Goal: Task Accomplishment & Management: Use online tool/utility

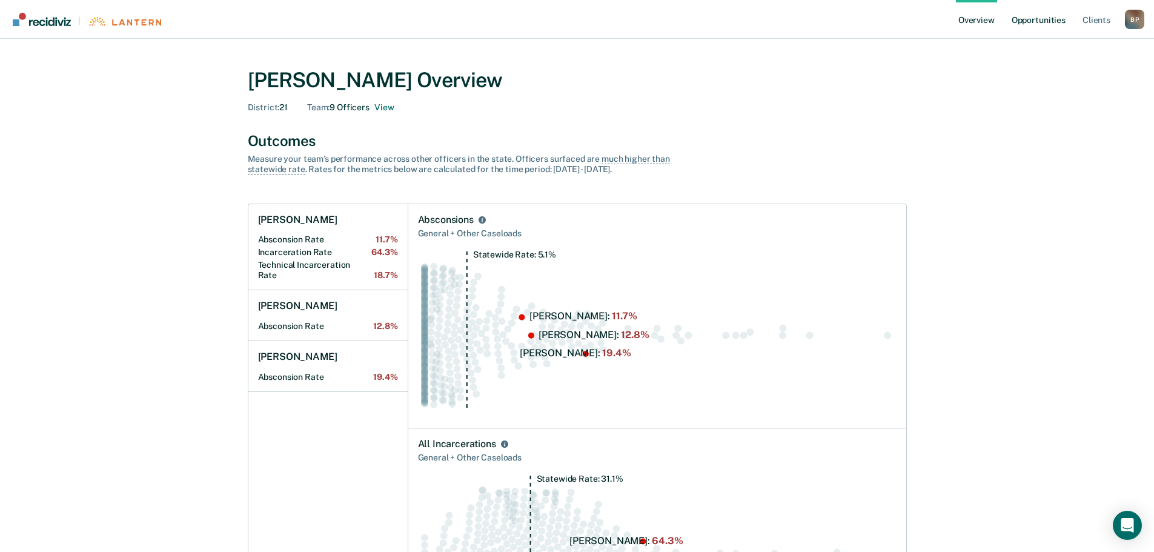
click at [1035, 29] on link "Opportunities" at bounding box center [1038, 19] width 59 height 39
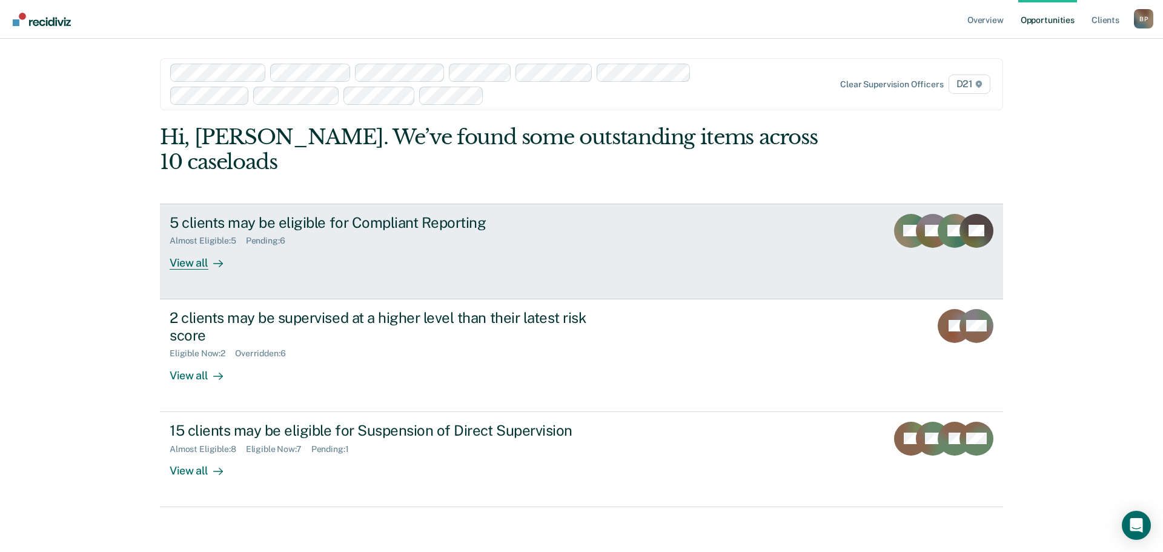
click at [405, 231] on div "Almost Eligible : 5 Pending : 6" at bounding box center [382, 238] width 425 height 15
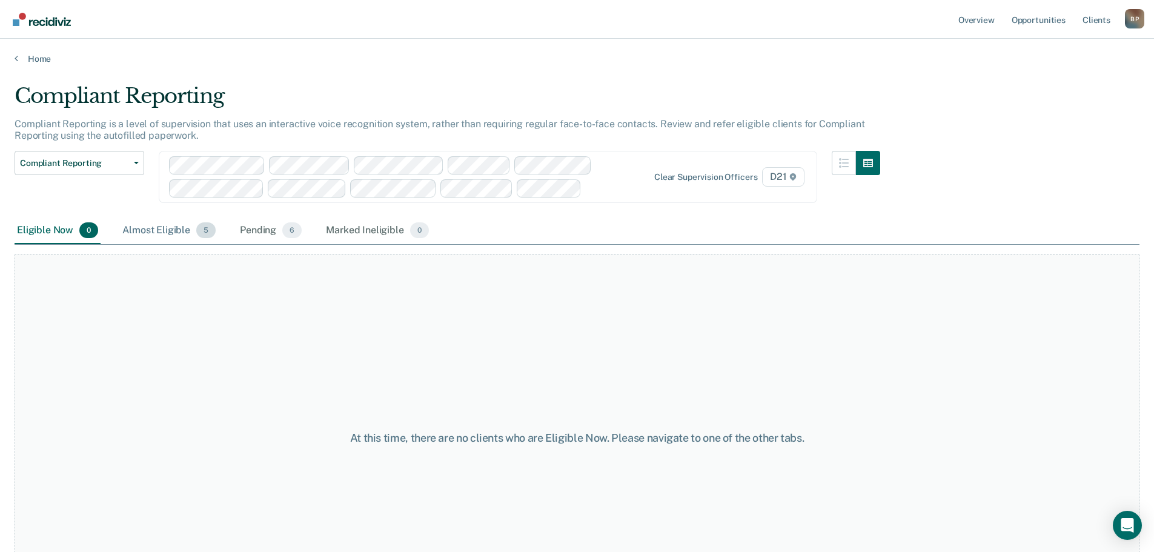
click at [167, 230] on div "Almost Eligible 5" at bounding box center [169, 230] width 98 height 27
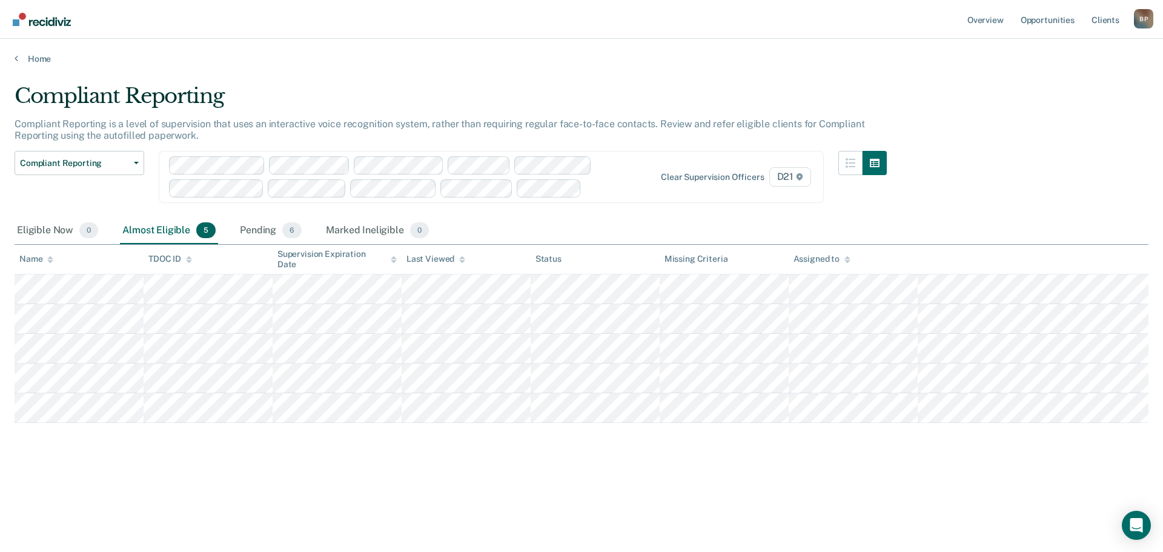
drag, startPoint x: 505, startPoint y: 543, endPoint x: 395, endPoint y: 511, distance: 114.8
click at [505, 545] on main "Compliant Reporting Compliant Reporting is a level of supervision that uses an …" at bounding box center [581, 306] width 1163 height 484
click at [53, 224] on div "Eligible Now 0" at bounding box center [58, 230] width 86 height 27
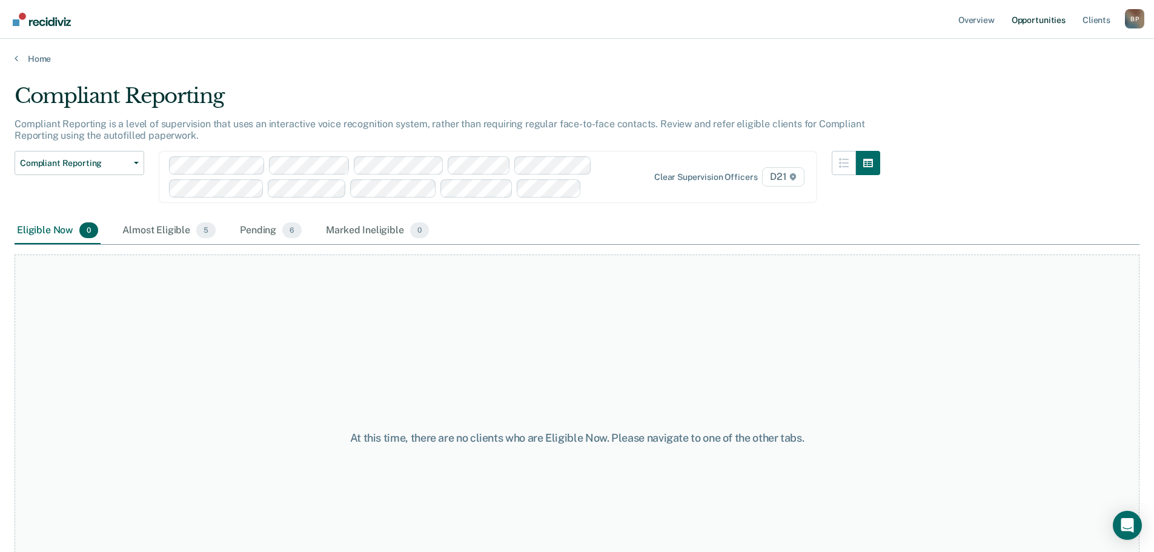
click at [1061, 18] on link "Opportunities" at bounding box center [1038, 19] width 59 height 39
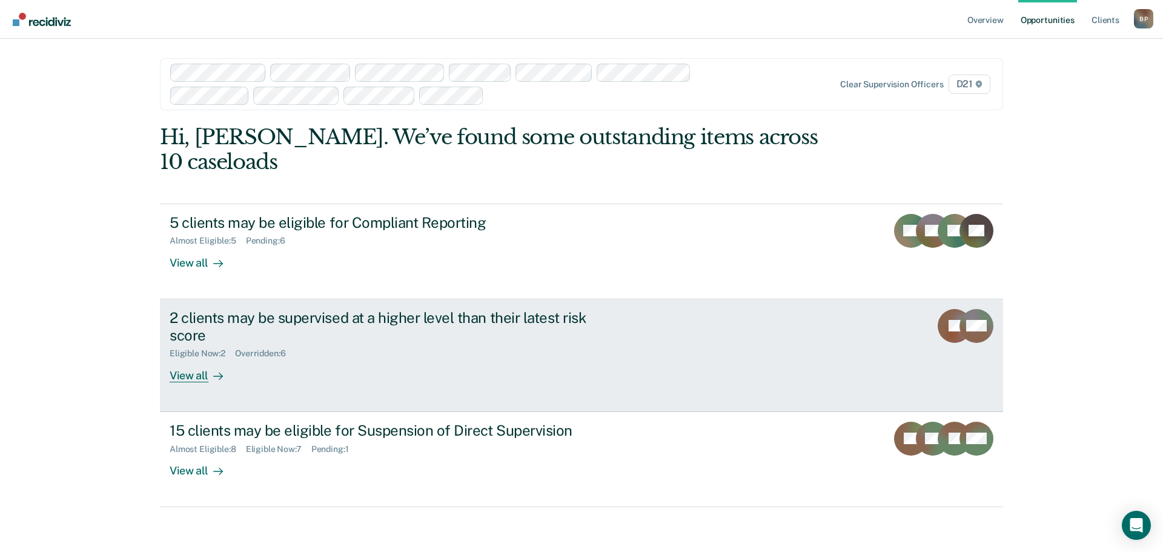
click at [703, 327] on link "2 clients may be supervised at a higher level than their latest risk score Elig…" at bounding box center [581, 355] width 843 height 113
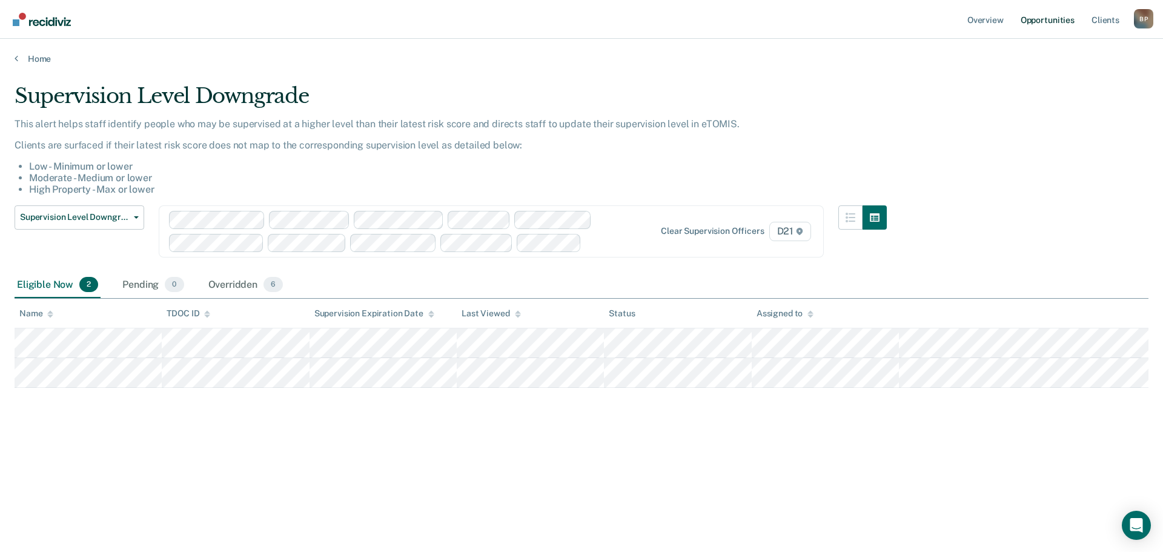
click at [1036, 16] on link "Opportunities" at bounding box center [1047, 19] width 59 height 39
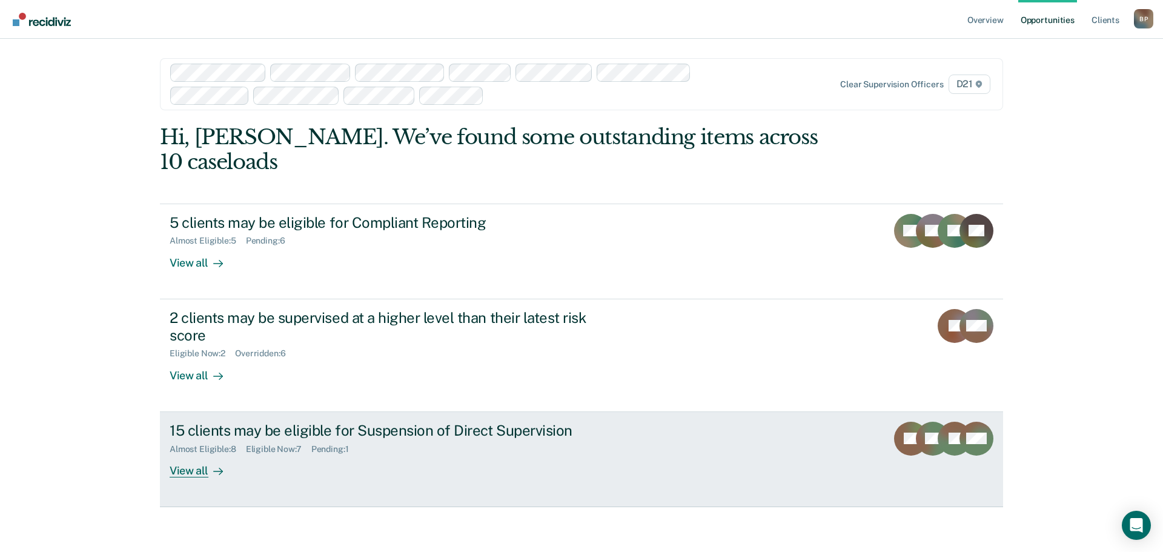
click at [705, 434] on link "15 clients may be eligible for Suspension of Direct Supervision Almost Eligible…" at bounding box center [581, 459] width 843 height 95
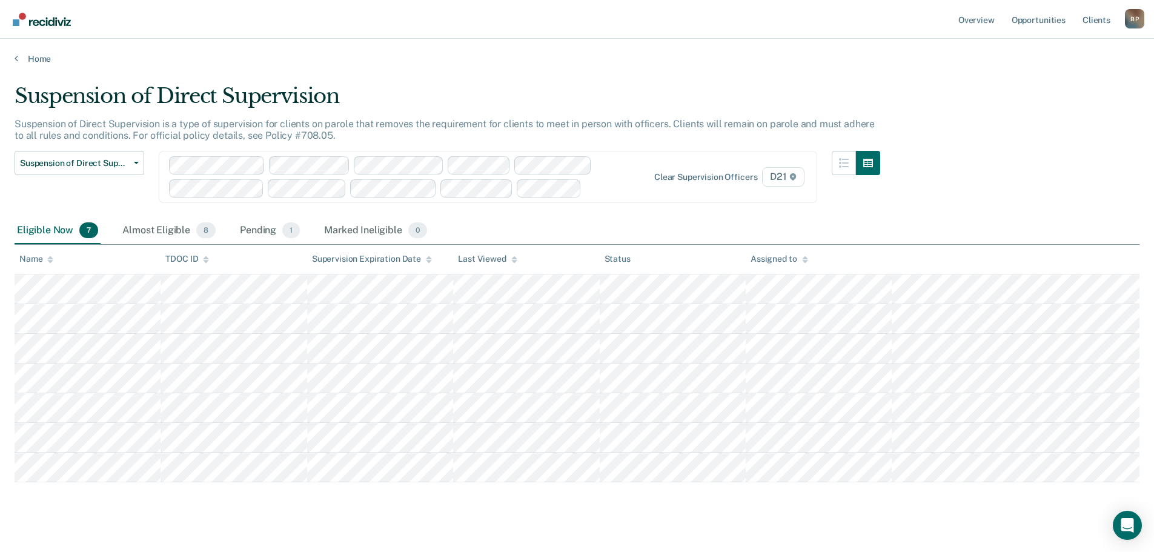
scroll to position [18, 0]
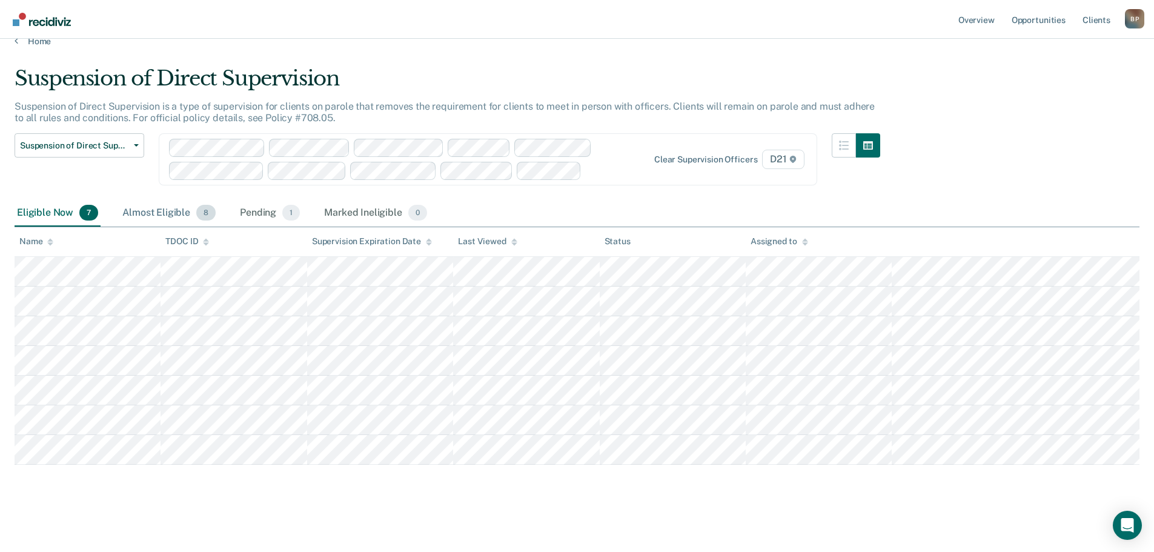
click at [191, 213] on div "Almost Eligible 8" at bounding box center [169, 213] width 98 height 27
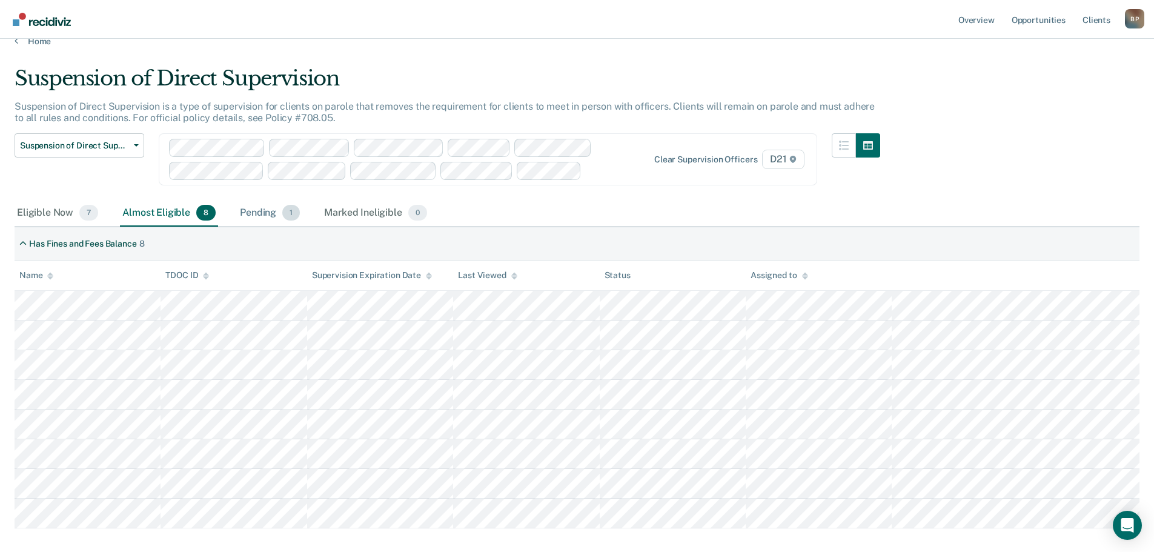
click at [297, 210] on span "1" at bounding box center [291, 213] width 18 height 16
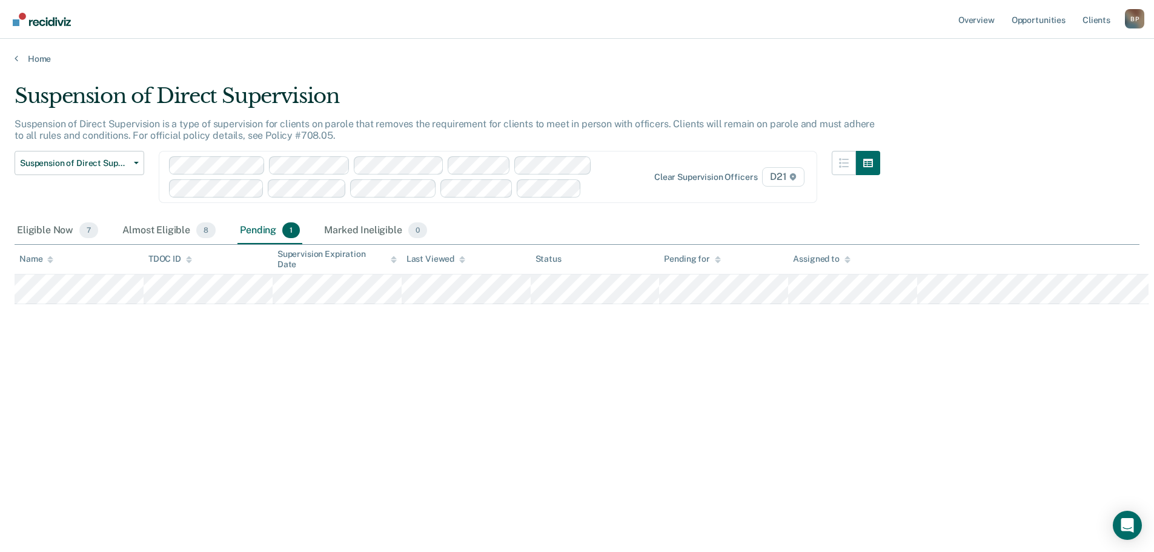
scroll to position [0, 0]
click at [449, 397] on div "Suspension of Direct Supervision Suspension of Direct Supervision is a type of …" at bounding box center [582, 272] width 1134 height 377
click at [374, 230] on div "Marked Ineligible 0" at bounding box center [376, 230] width 108 height 27
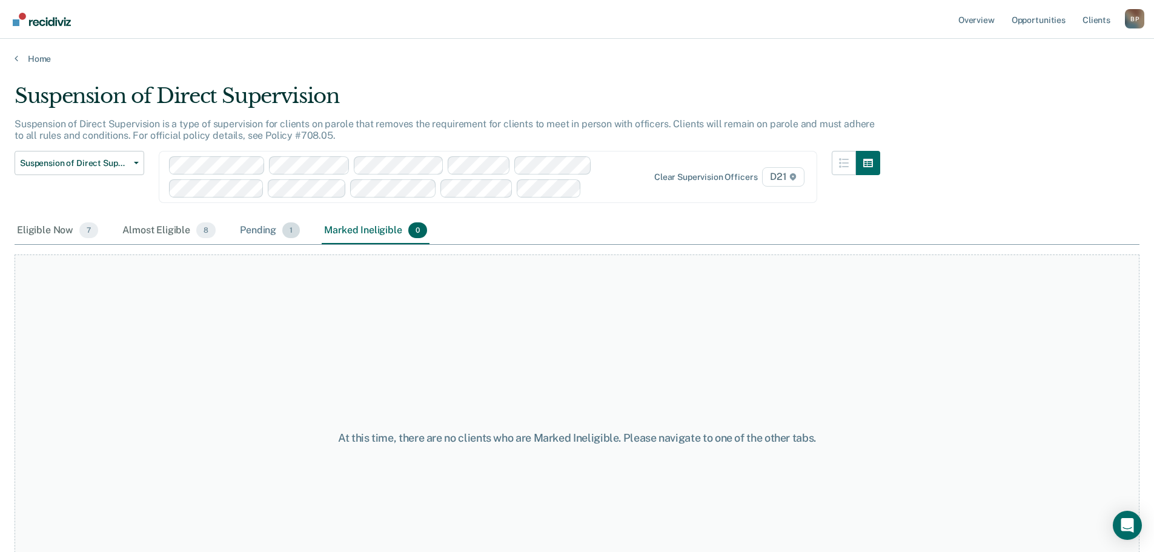
click at [251, 231] on div "Pending 1" at bounding box center [269, 230] width 65 height 27
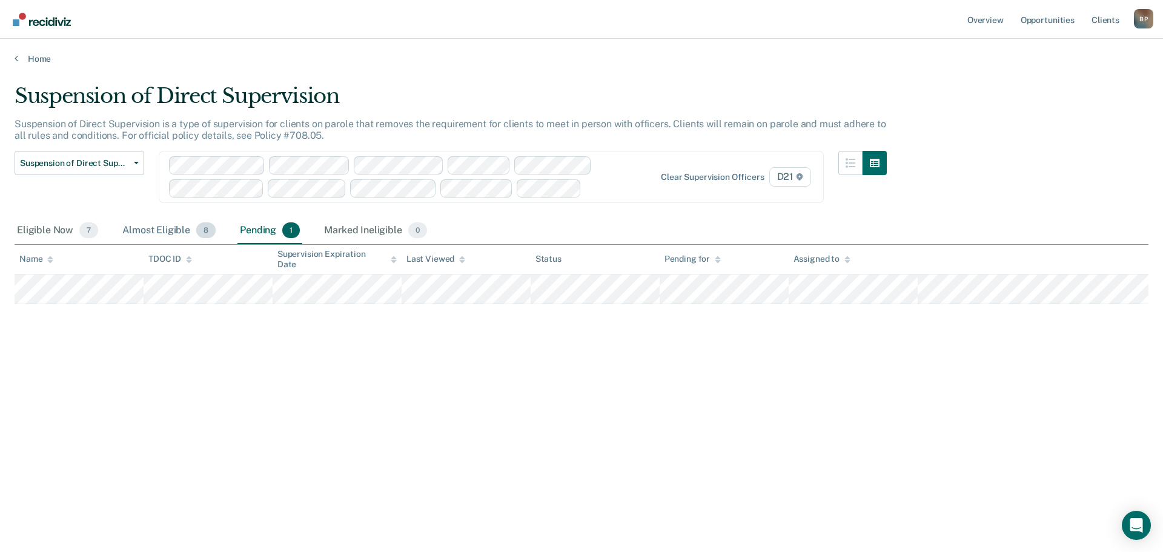
click at [166, 228] on div "Almost Eligible 8" at bounding box center [169, 230] width 98 height 27
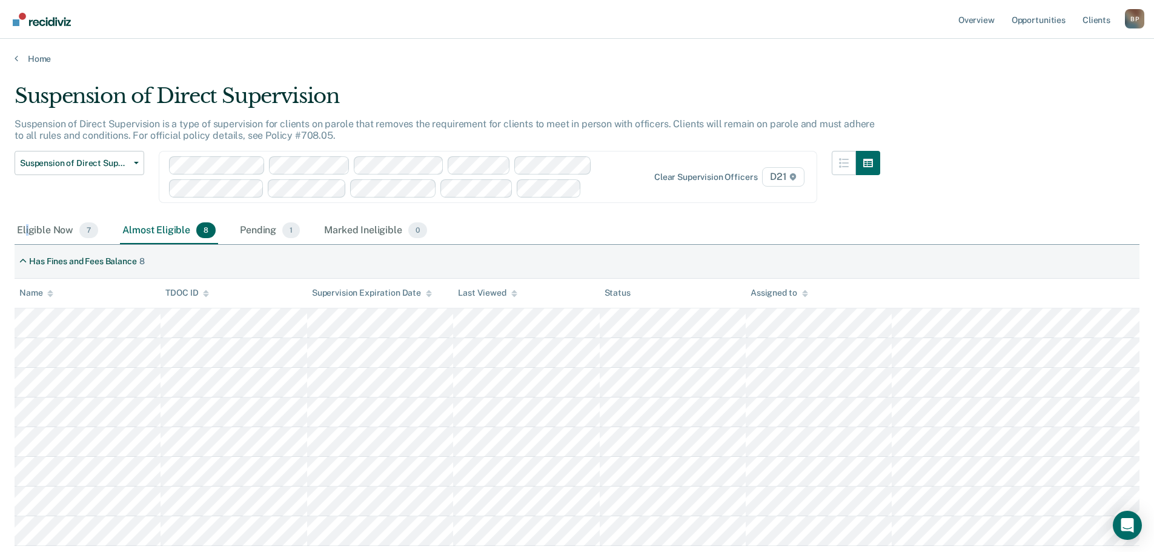
drag, startPoint x: 27, startPoint y: 233, endPoint x: 64, endPoint y: 213, distance: 42.5
click at [28, 233] on div "Eligible Now 7" at bounding box center [58, 230] width 86 height 27
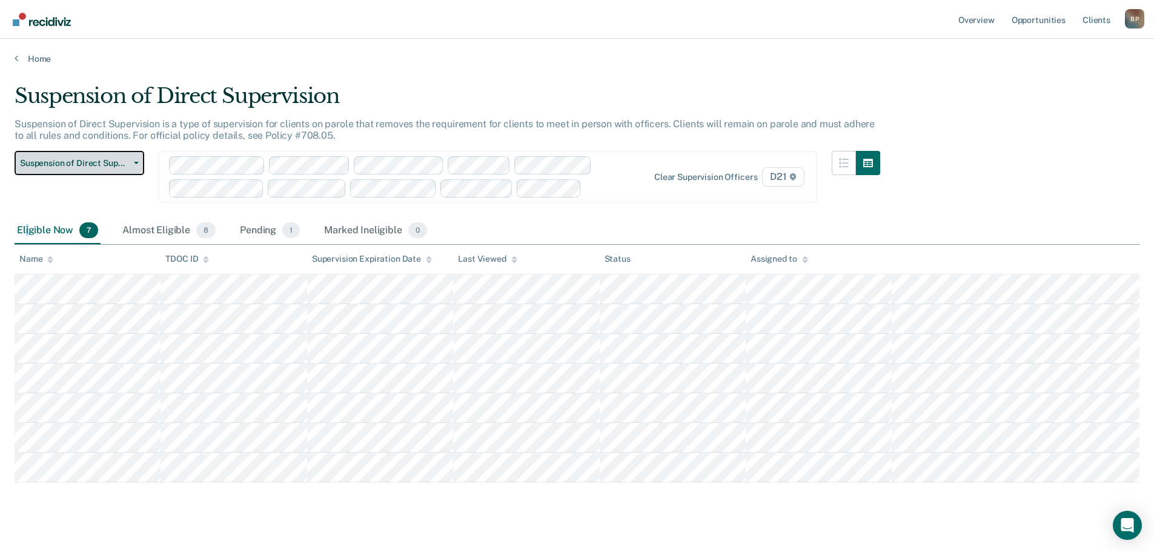
click at [127, 164] on span "Suspension of Direct Supervision" at bounding box center [74, 163] width 109 height 10
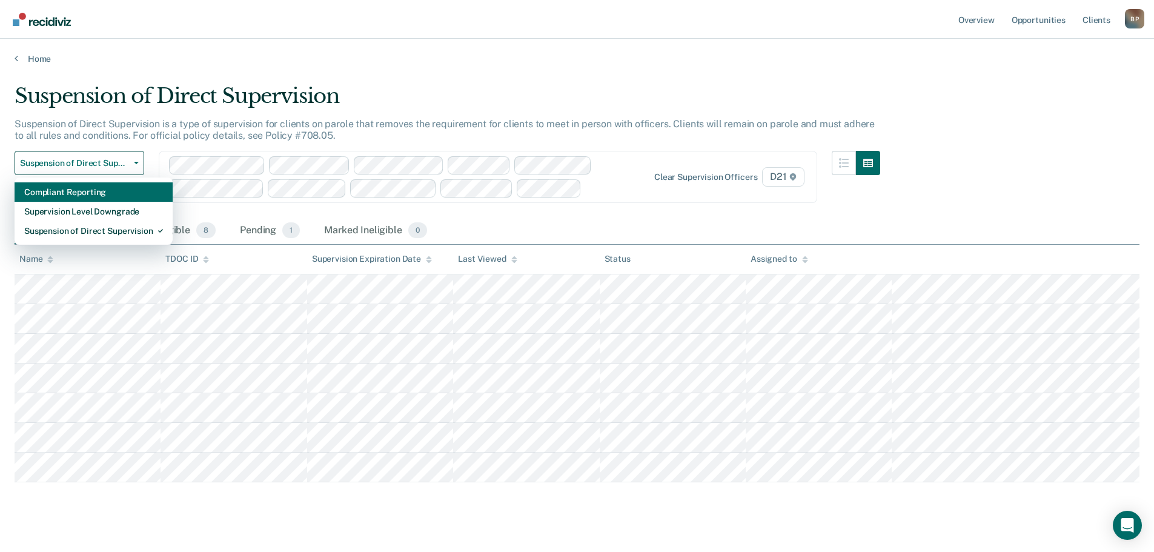
click at [115, 190] on div "Compliant Reporting" at bounding box center [93, 191] width 139 height 19
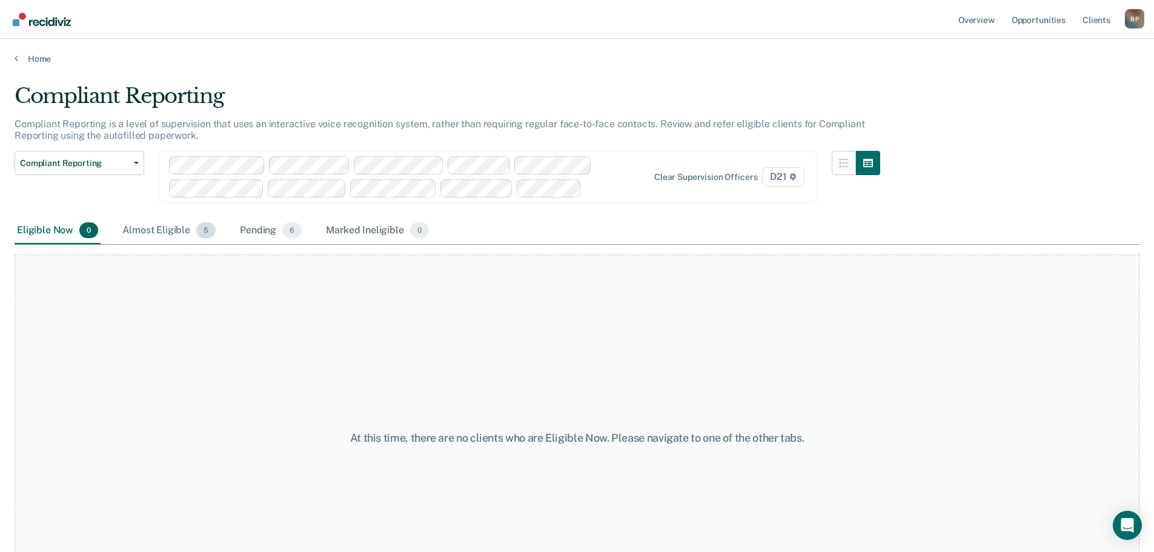
click at [141, 227] on div "Almost Eligible 5" at bounding box center [169, 230] width 98 height 27
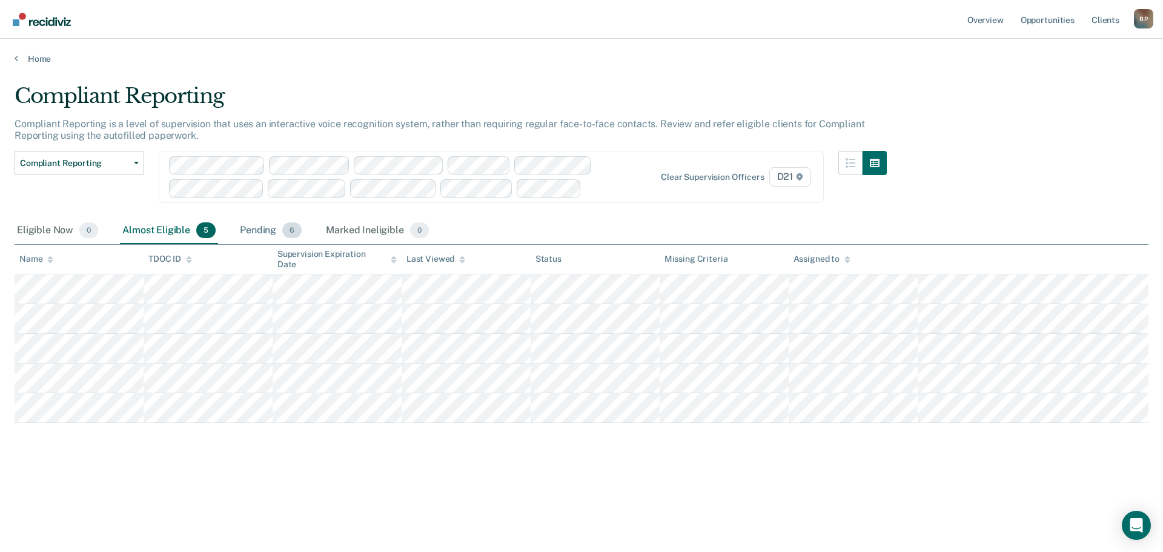
click at [247, 230] on div "Pending 6" at bounding box center [270, 230] width 67 height 27
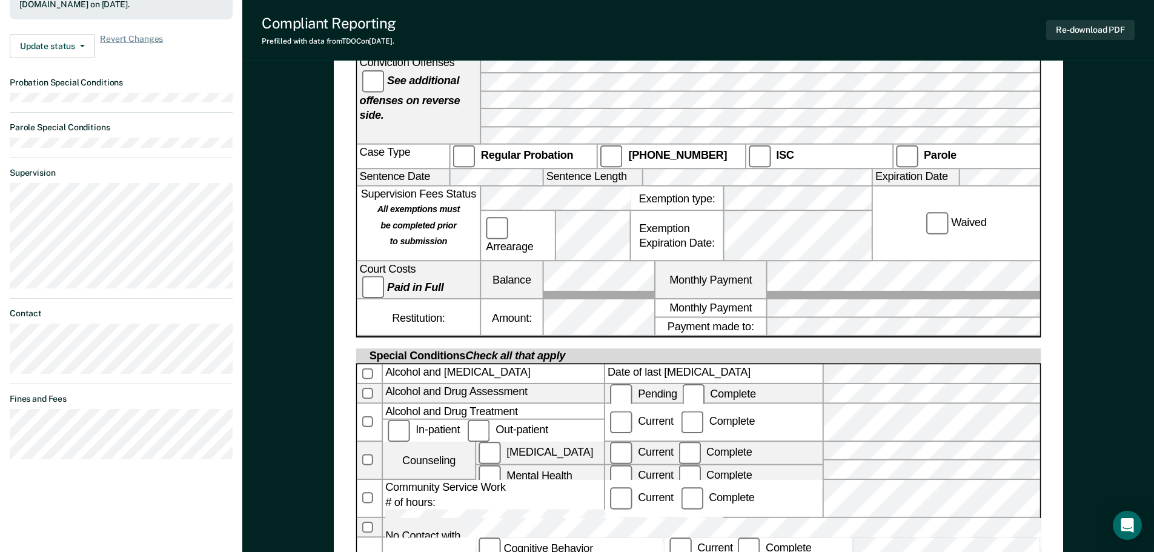
scroll to position [351, 0]
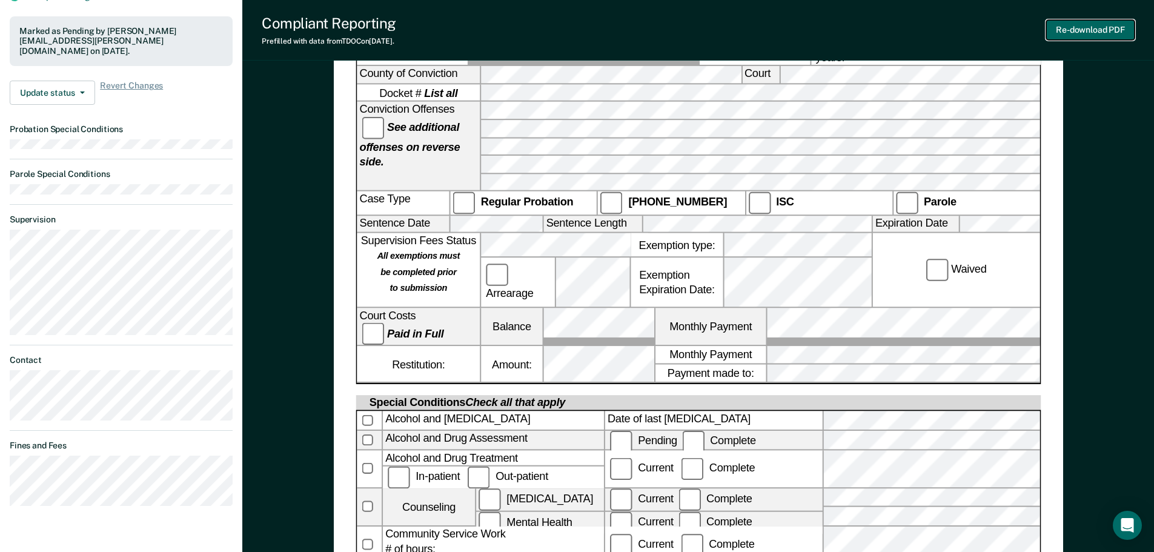
click at [1083, 22] on button "Re-download PDF" at bounding box center [1090, 30] width 88 height 20
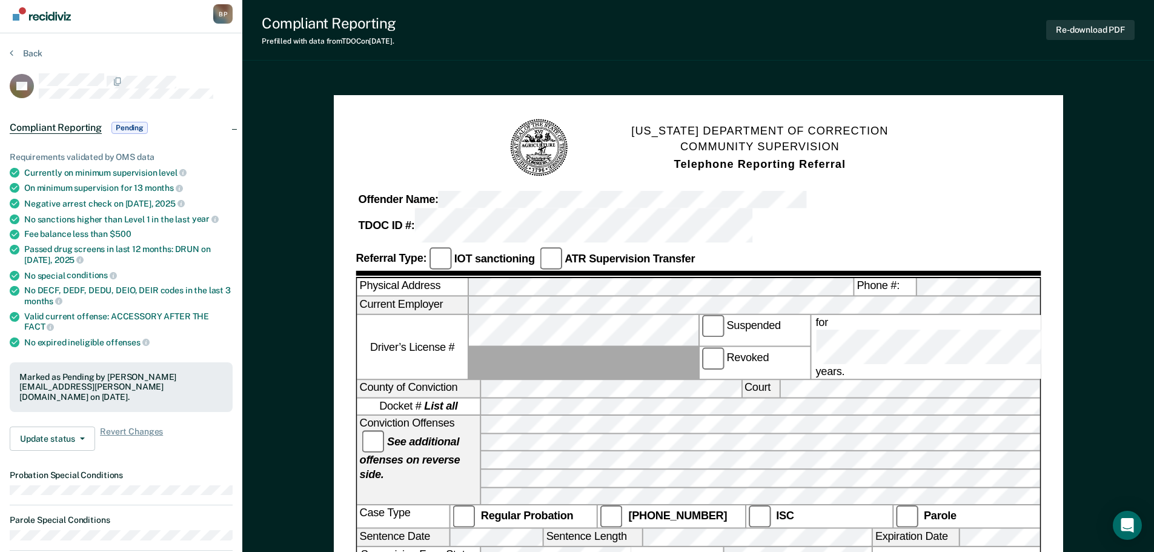
scroll to position [0, 0]
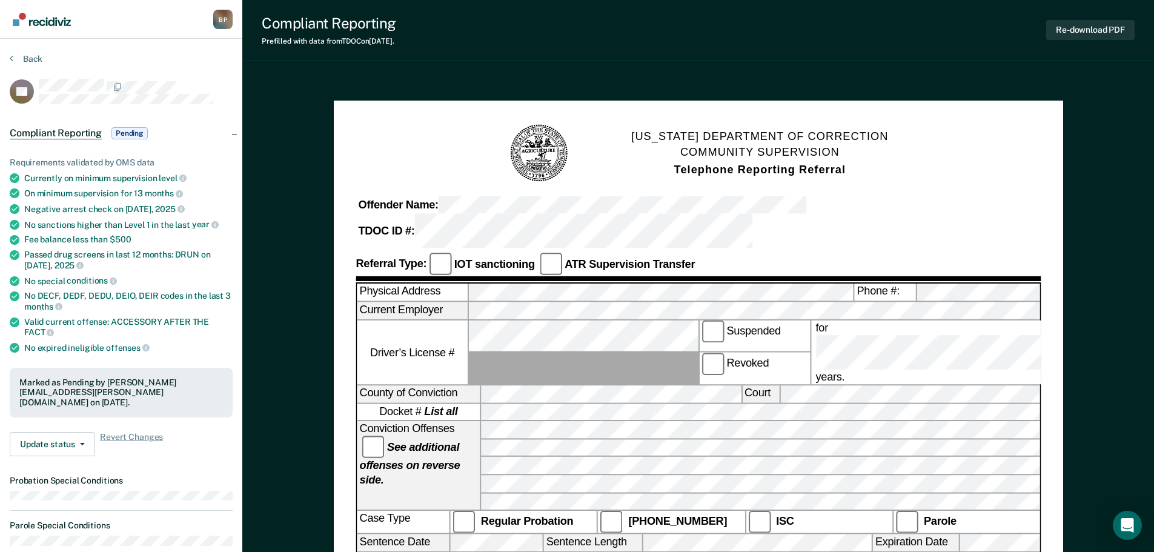
click at [33, 50] on section "Back SC Compliant Reporting Pending Requirements validated by OMS data Currentl…" at bounding box center [121, 460] width 242 height 843
click at [32, 56] on button "Back" at bounding box center [26, 58] width 33 height 11
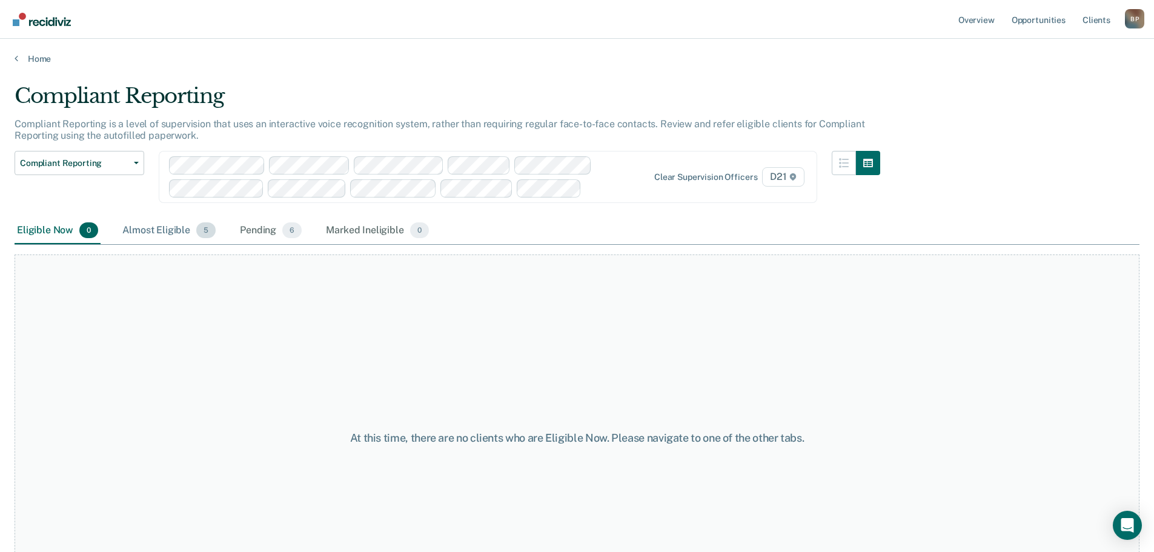
click at [168, 227] on div "Almost Eligible 5" at bounding box center [169, 230] width 98 height 27
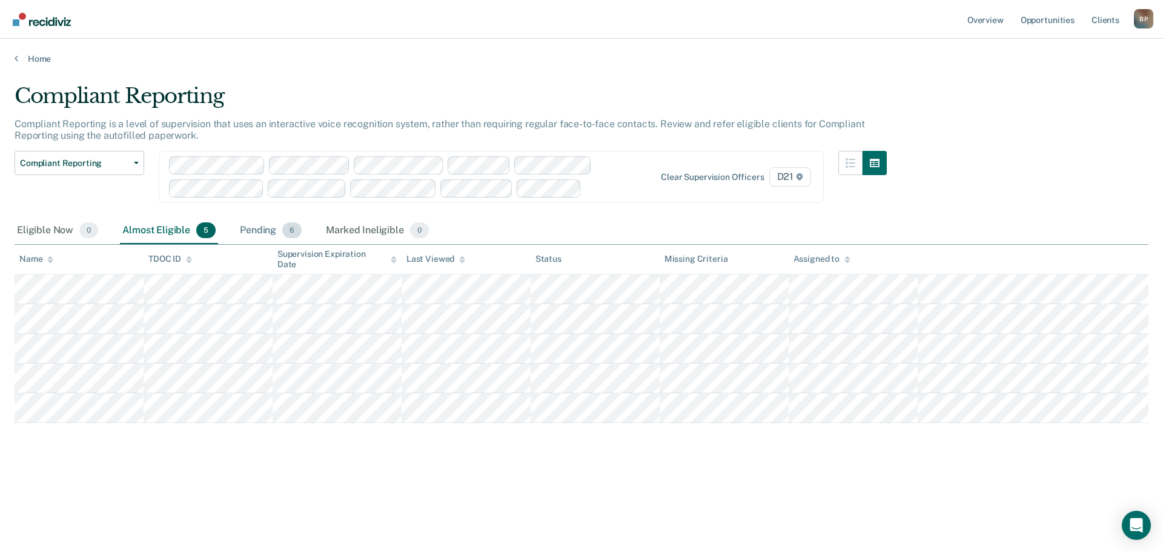
click at [275, 233] on div "Pending 6" at bounding box center [270, 230] width 67 height 27
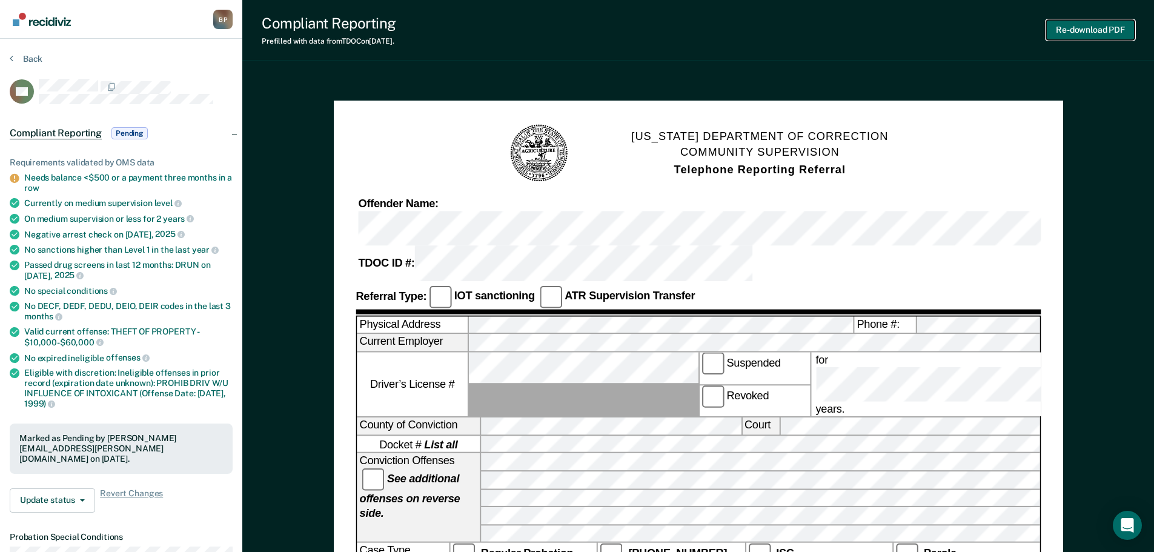
click at [1065, 32] on button "Re-download PDF" at bounding box center [1090, 30] width 88 height 20
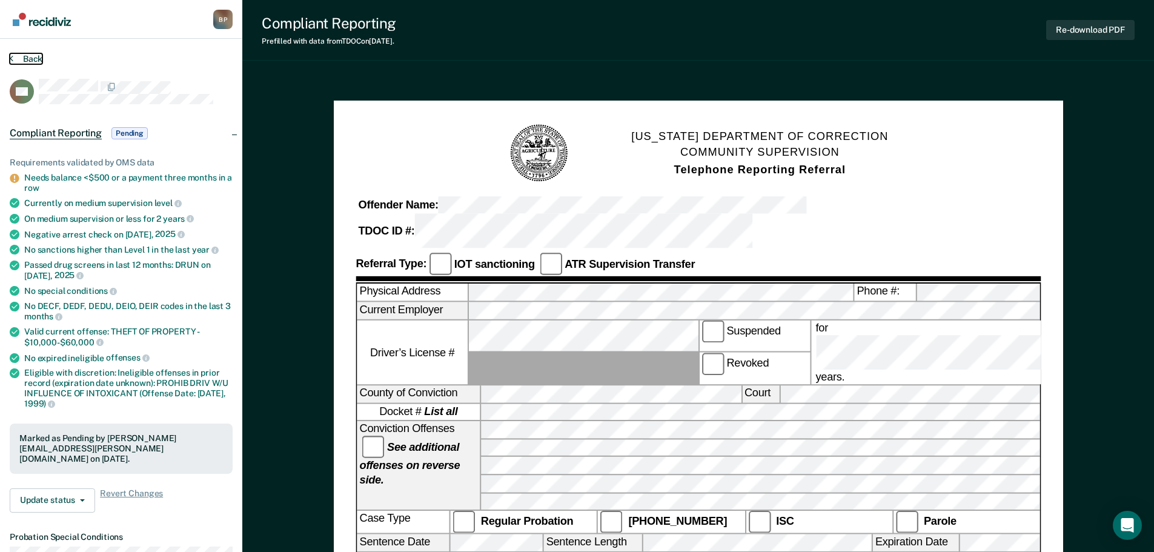
click at [31, 60] on button "Back" at bounding box center [26, 58] width 33 height 11
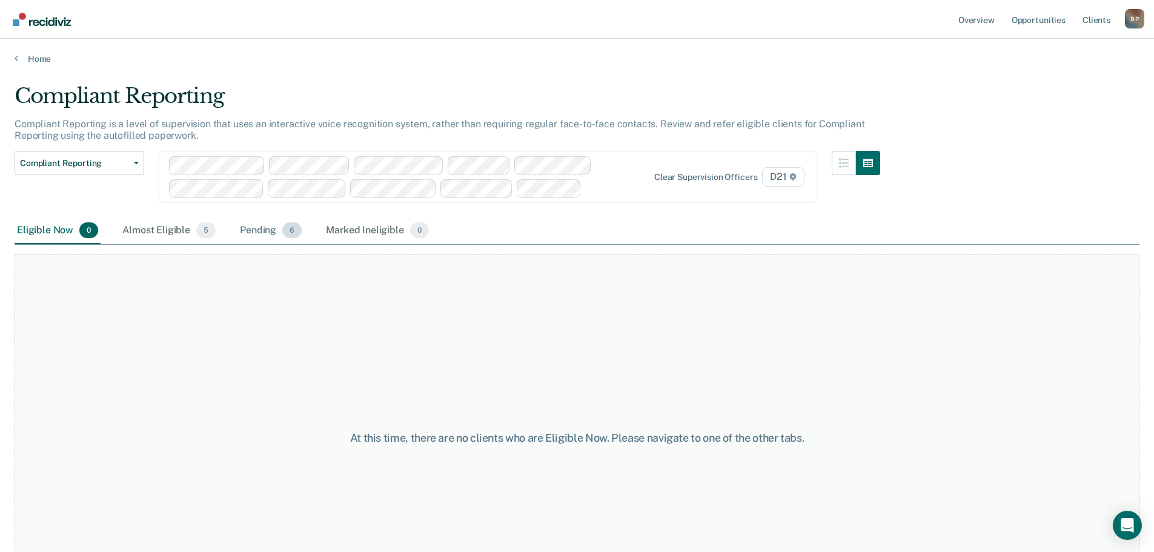
click at [245, 234] on div "Pending 6" at bounding box center [270, 230] width 67 height 27
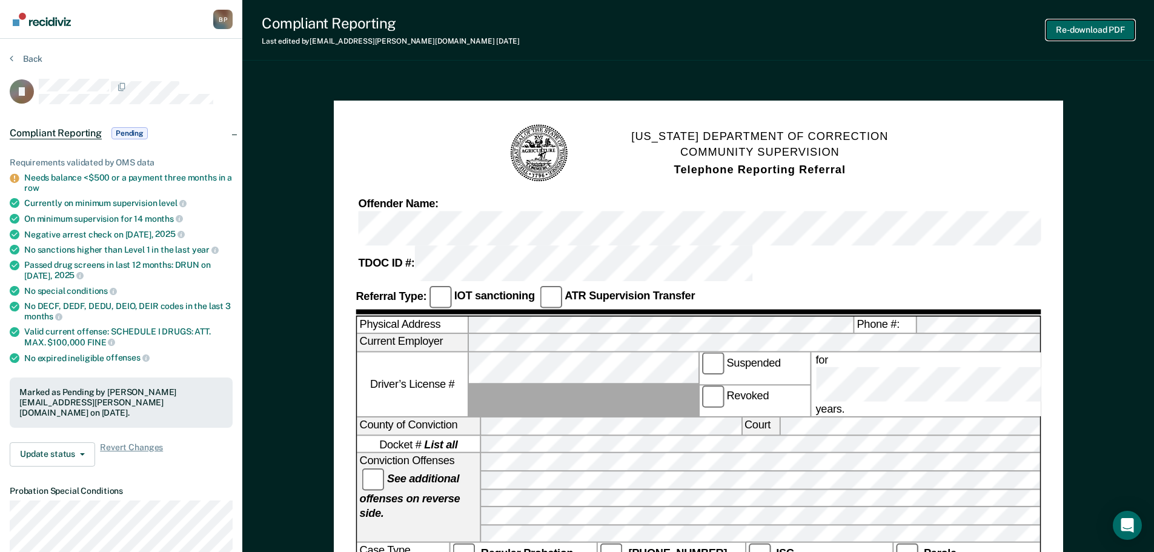
click at [1084, 27] on button "Re-download PDF" at bounding box center [1090, 30] width 88 height 20
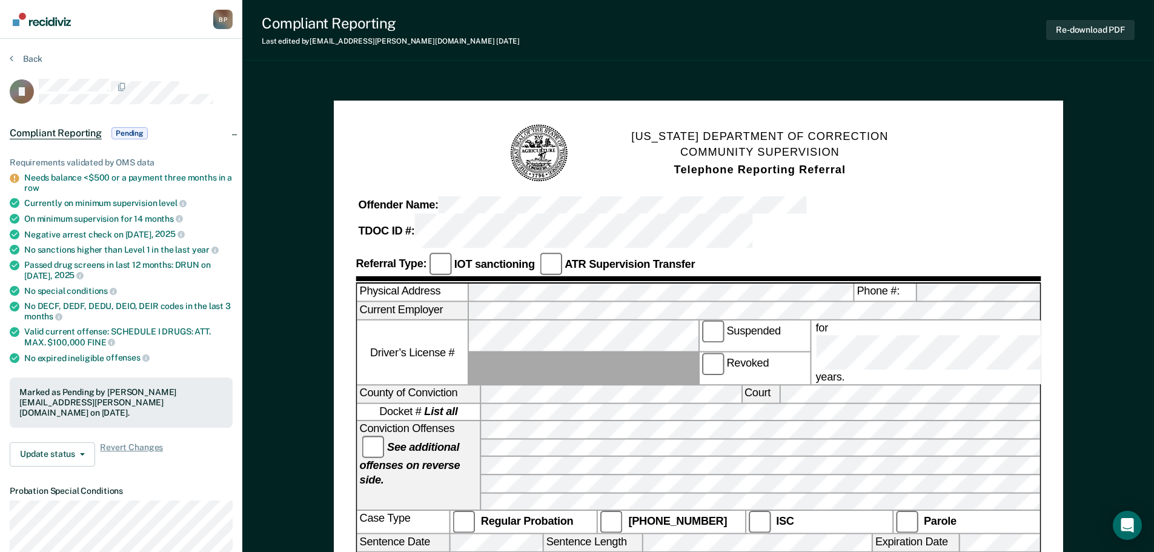
click at [25, 56] on button "Back" at bounding box center [26, 58] width 33 height 11
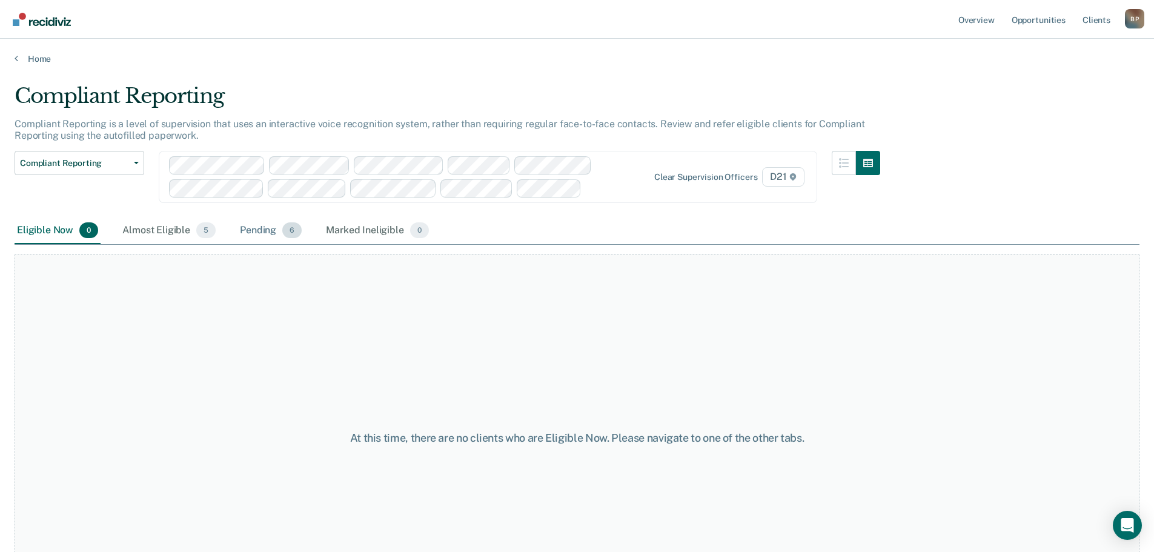
click at [285, 231] on span "6" at bounding box center [291, 230] width 19 height 16
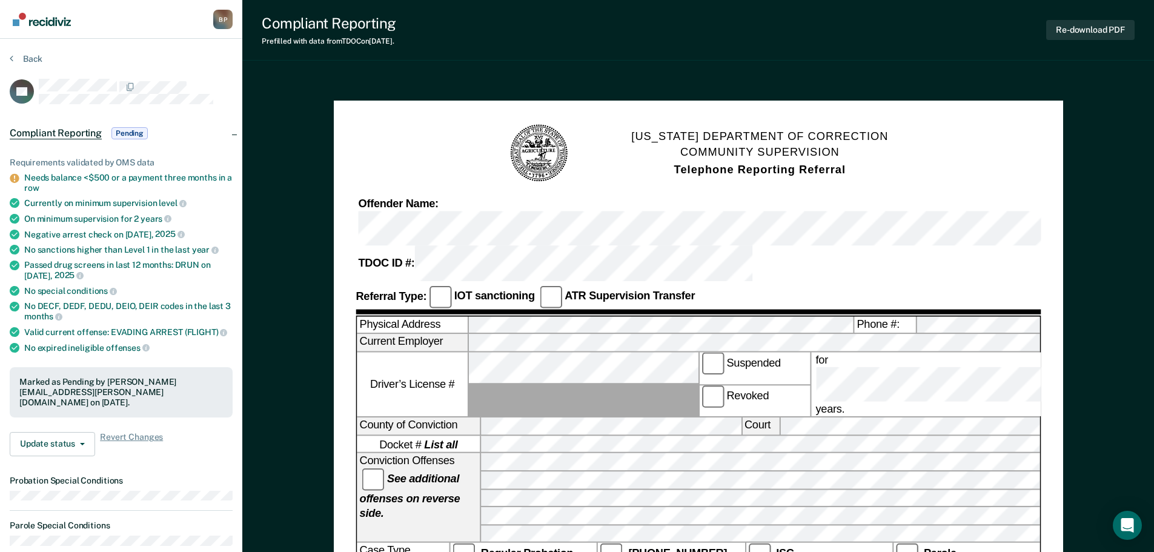
click at [841, 58] on div "Compliant Reporting Prefilled with data from TDOC on [DATE] . Re-download PDF" at bounding box center [698, 30] width 912 height 61
click at [1094, 32] on button "Re-download PDF" at bounding box center [1090, 30] width 88 height 20
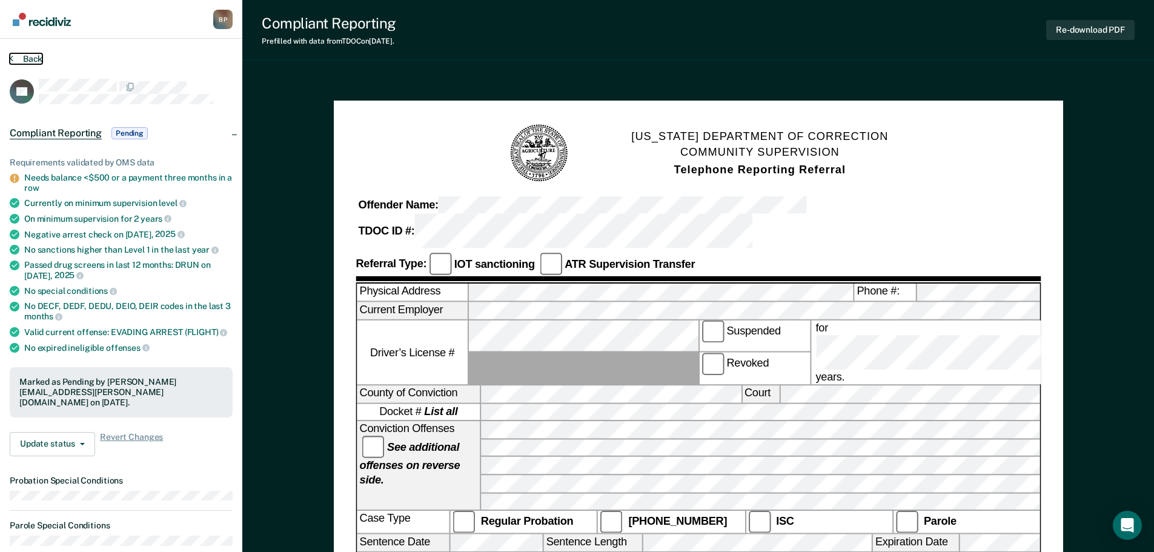
click at [33, 54] on button "Back" at bounding box center [26, 58] width 33 height 11
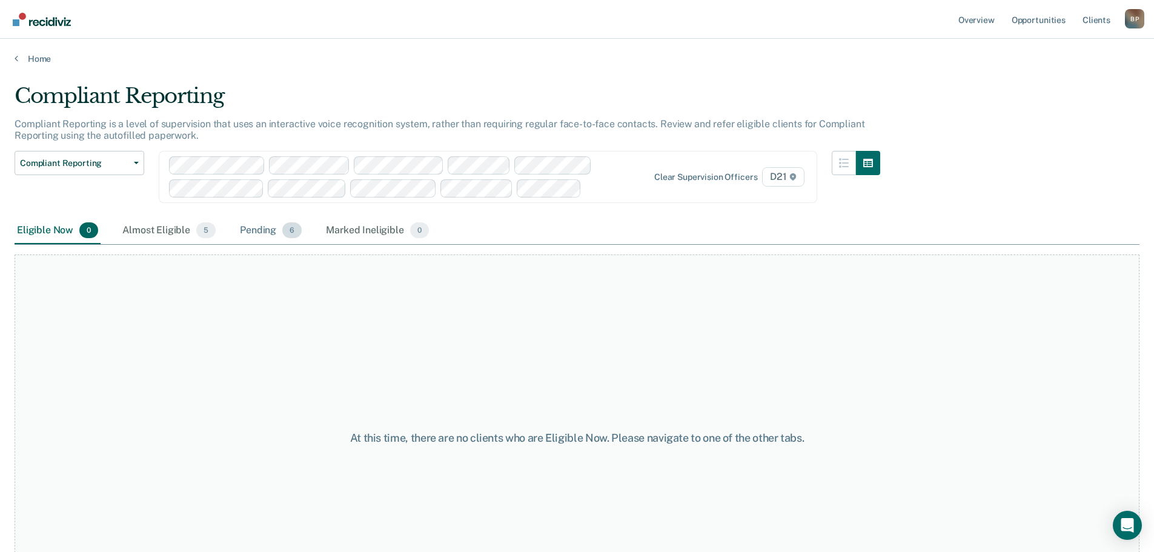
click at [239, 227] on div "Pending 6" at bounding box center [270, 230] width 67 height 27
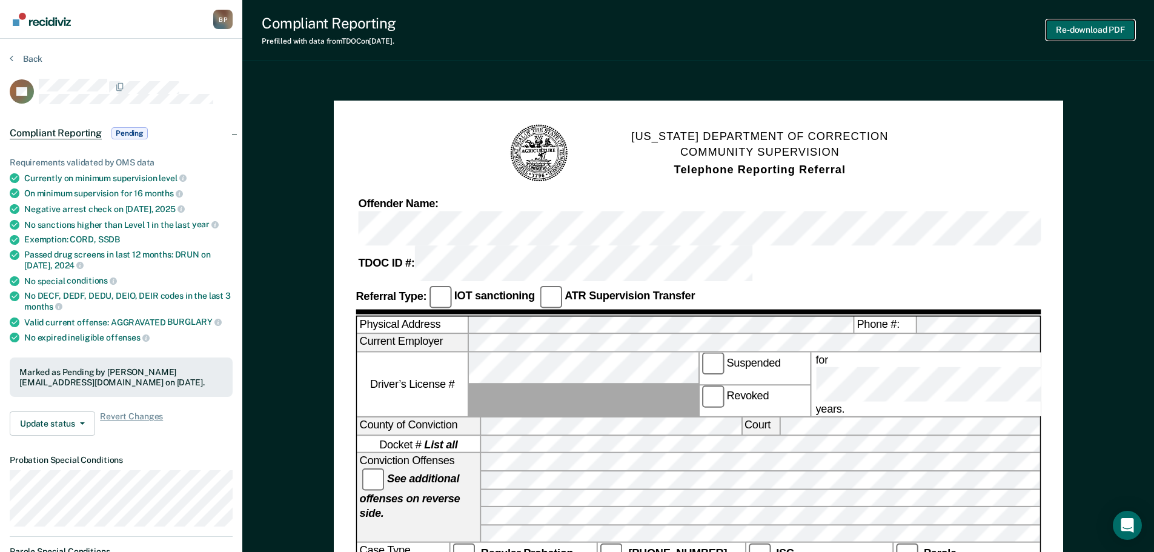
click at [1093, 26] on button "Re-download PDF" at bounding box center [1090, 30] width 88 height 20
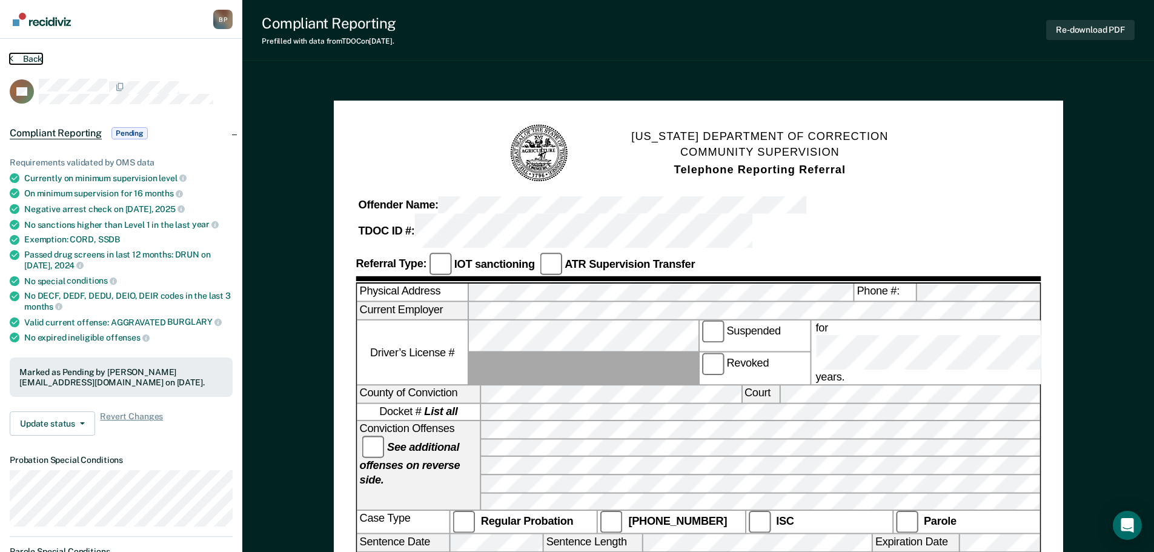
click at [37, 58] on button "Back" at bounding box center [26, 58] width 33 height 11
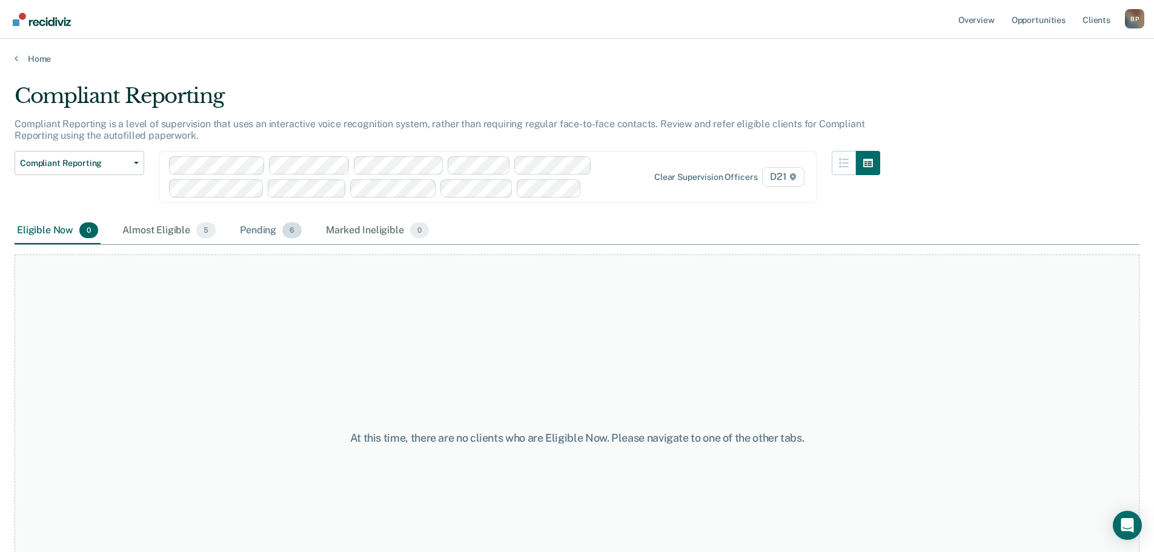
click at [254, 232] on div "Pending 6" at bounding box center [270, 230] width 67 height 27
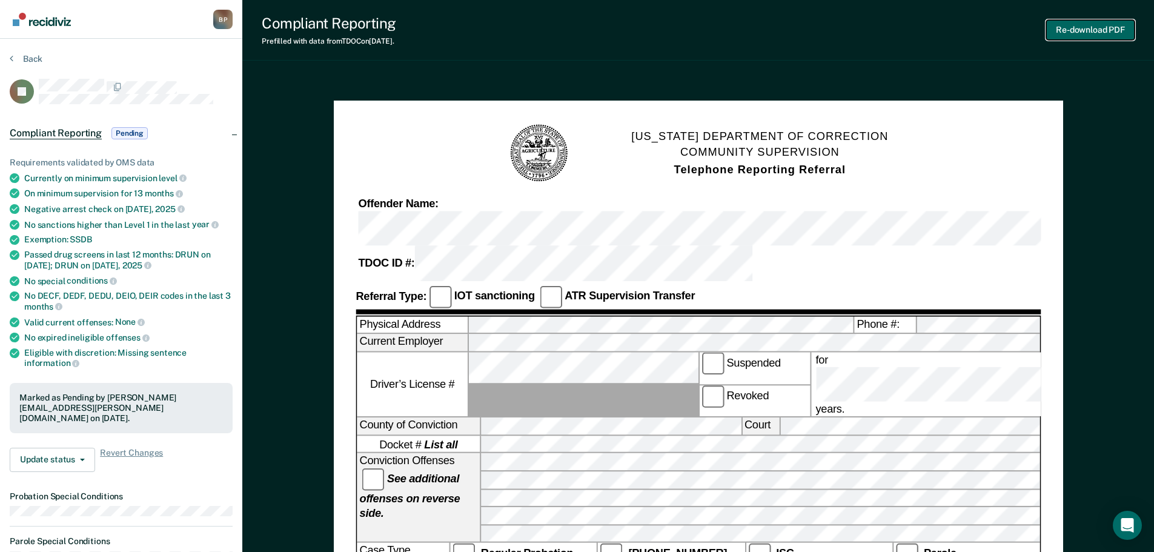
click at [1095, 27] on button "Re-download PDF" at bounding box center [1090, 30] width 88 height 20
